Goal: Find specific page/section: Find specific page/section

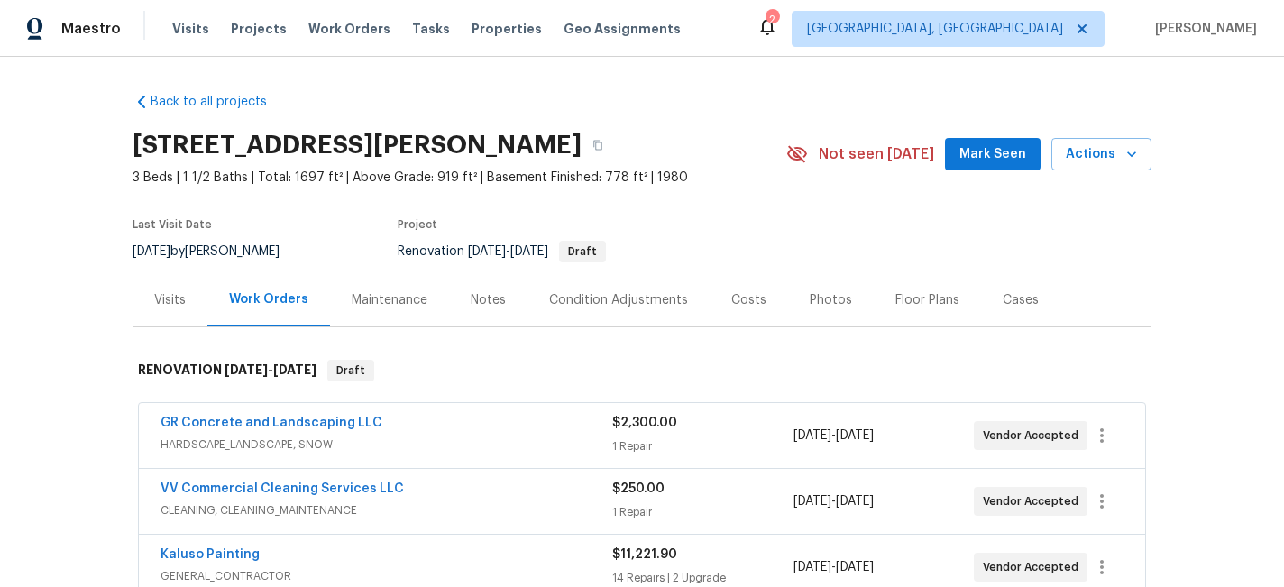
click at [190, 298] on div "Visits" at bounding box center [170, 299] width 75 height 53
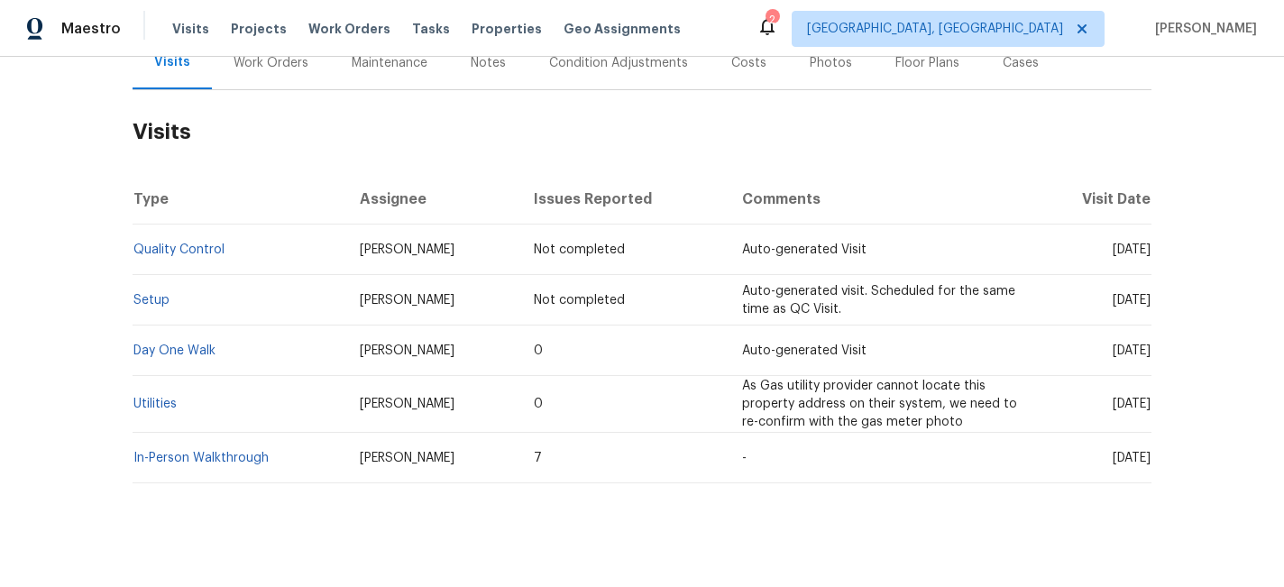
scroll to position [256, 0]
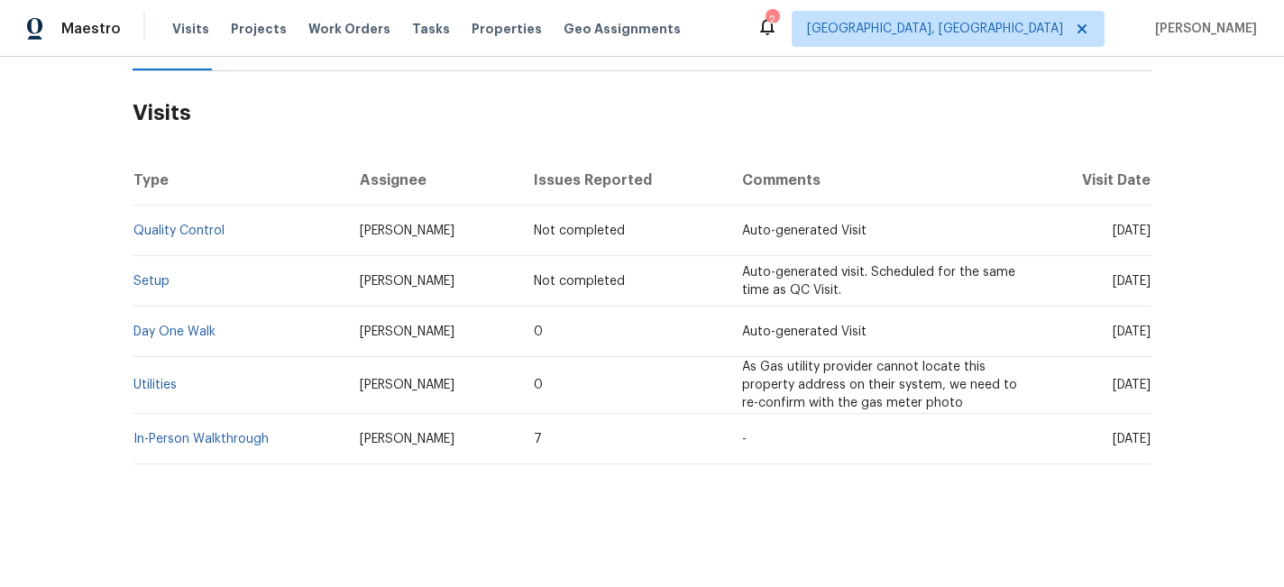
click at [127, 395] on div "Back to all projects [STREET_ADDRESS][PERSON_NAME] 3 Beds | 1 1/2 Baths | Total…" at bounding box center [642, 322] width 1284 height 530
click at [156, 381] on link "Utilities" at bounding box center [154, 385] width 43 height 13
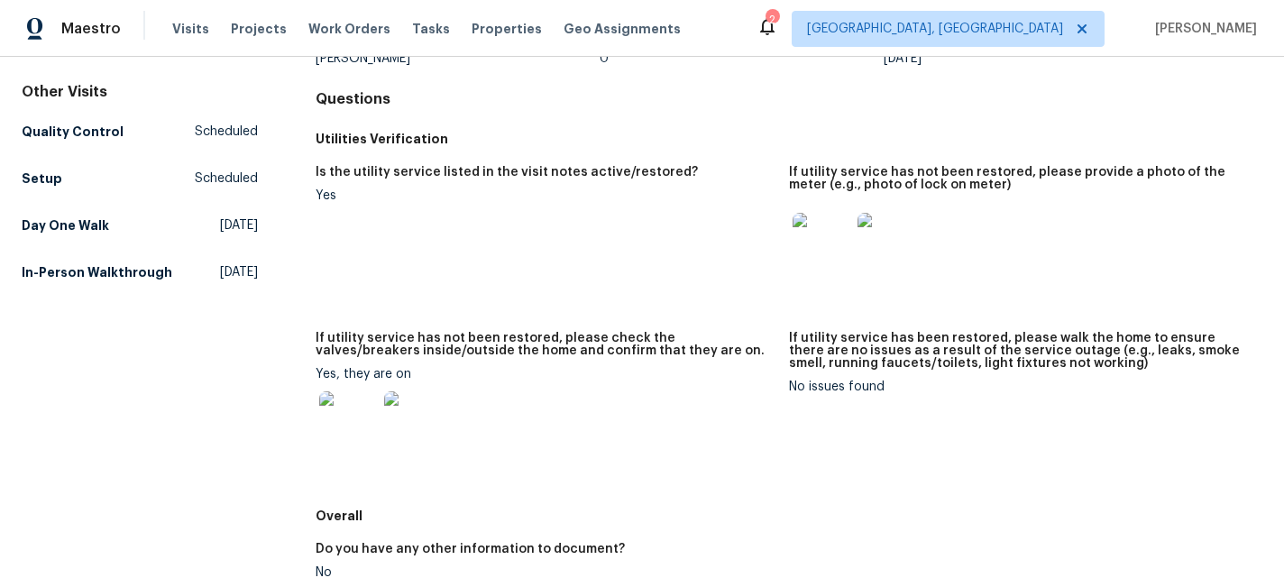
scroll to position [137, 0]
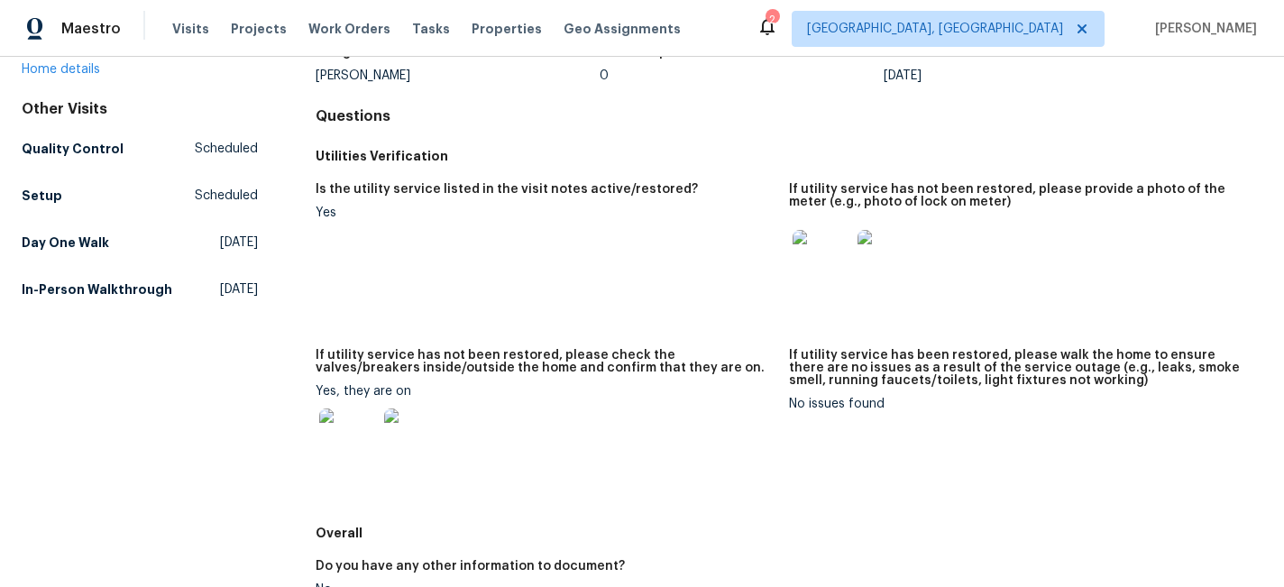
click at [811, 240] on img at bounding box center [822, 259] width 58 height 58
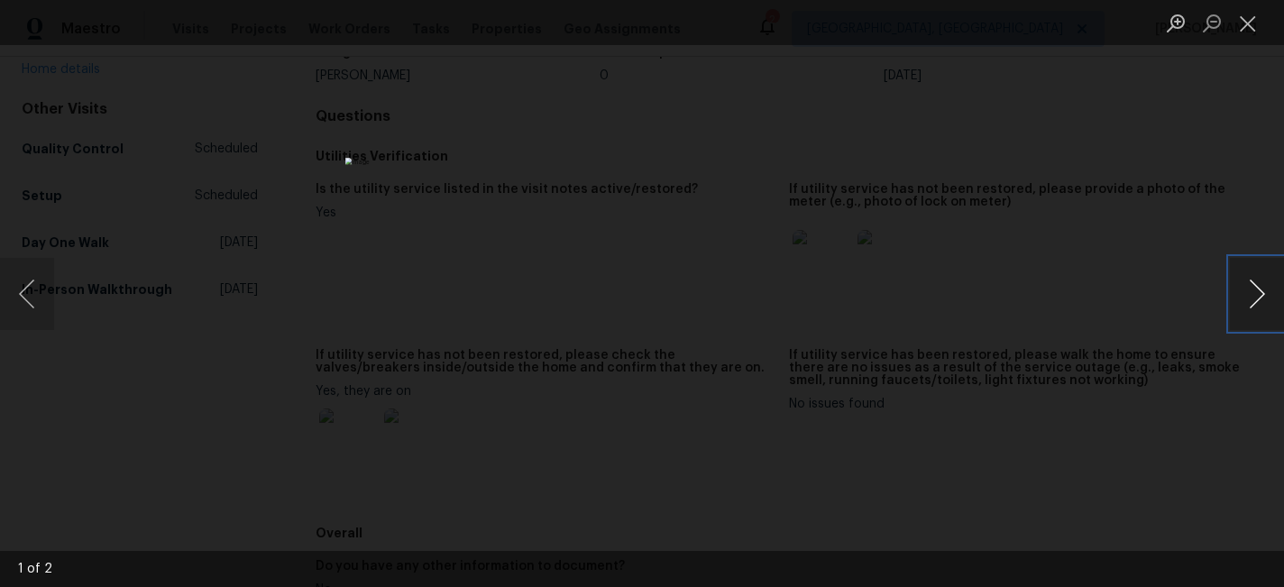
click at [1245, 298] on button "Next image" at bounding box center [1257, 294] width 54 height 72
click at [41, 290] on button "Previous image" at bounding box center [27, 294] width 54 height 72
click at [1253, 32] on button "Close lightbox" at bounding box center [1248, 23] width 36 height 32
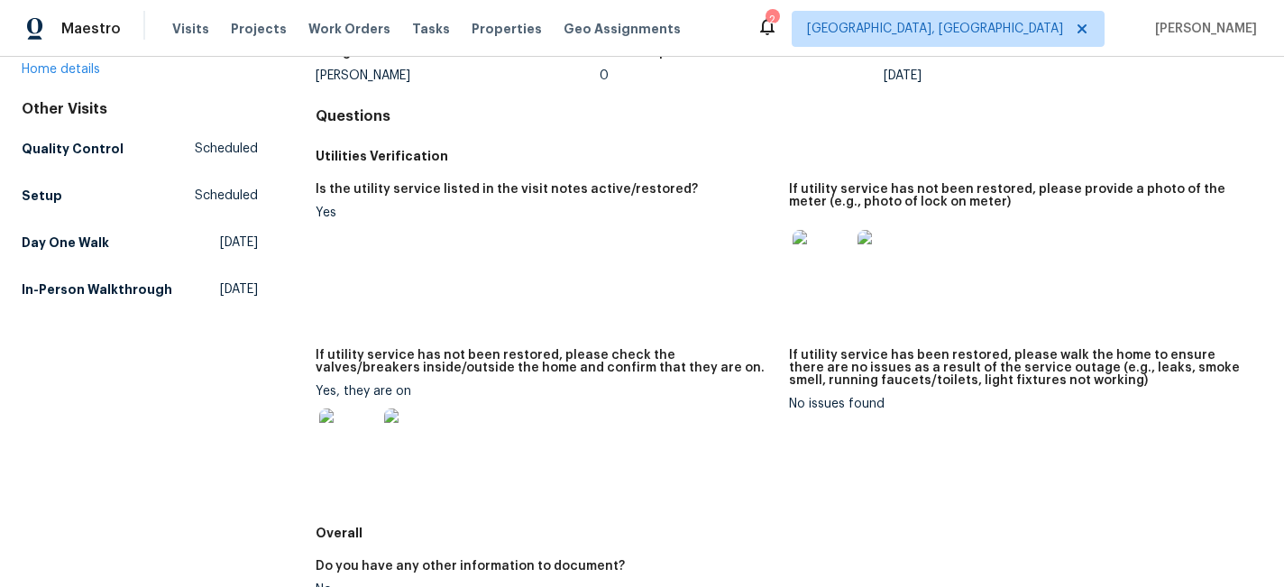
click at [856, 225] on div at bounding box center [886, 258] width 65 height 79
click at [881, 243] on img at bounding box center [887, 259] width 58 height 58
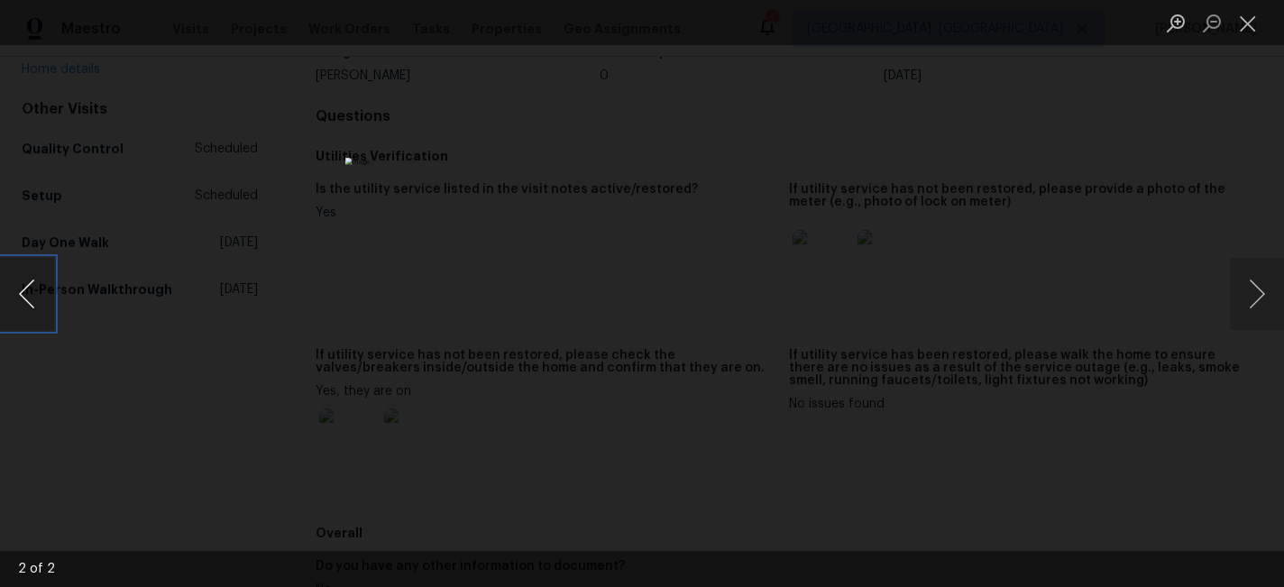
click at [38, 289] on button "Previous image" at bounding box center [27, 294] width 54 height 72
